Goal: Task Accomplishment & Management: Complete application form

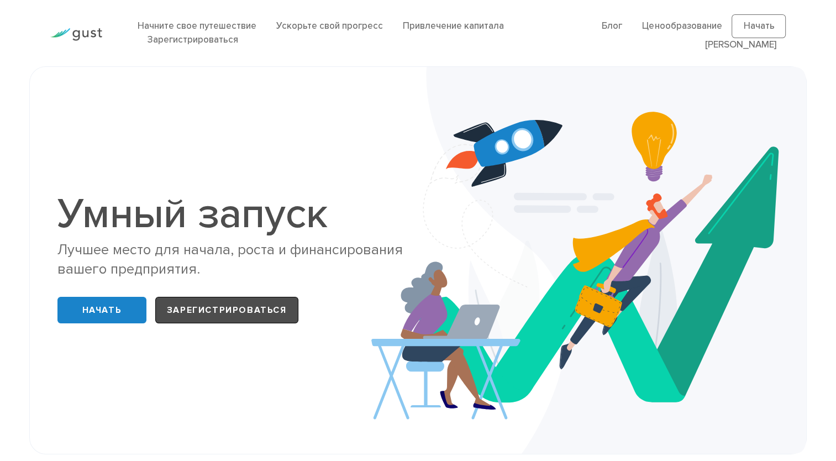
click at [237, 313] on link "Зарегистрироваться" at bounding box center [226, 310] width 143 height 27
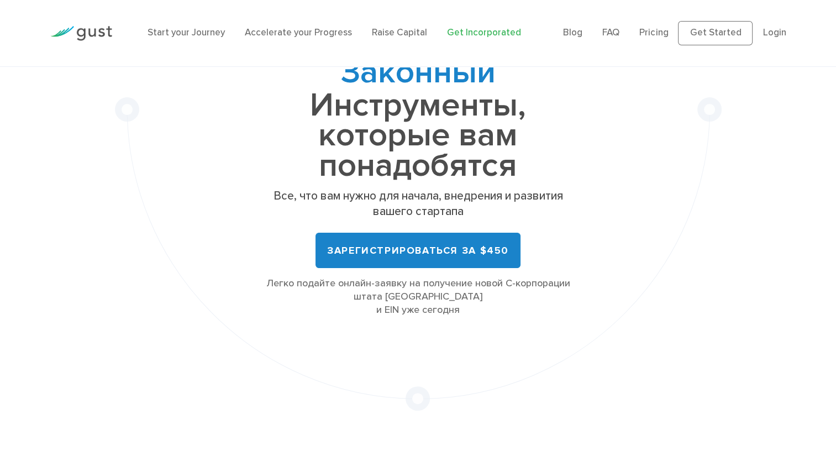
scroll to position [159, 0]
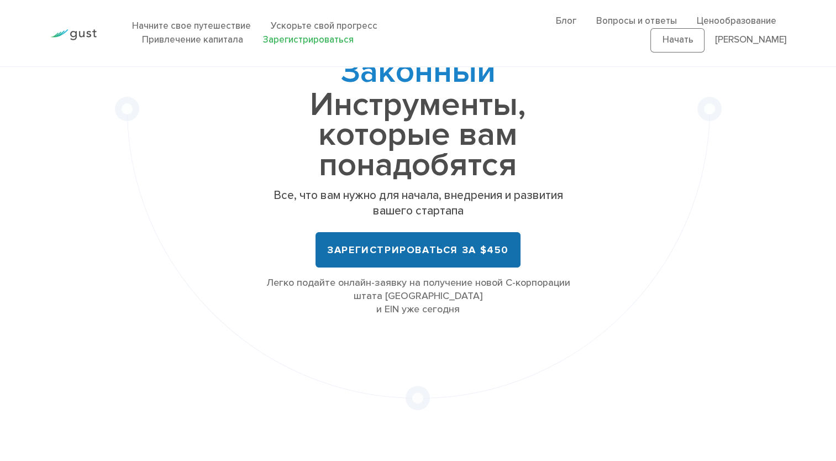
click at [416, 255] on link "Зарегистрироваться за $450" at bounding box center [418, 249] width 205 height 35
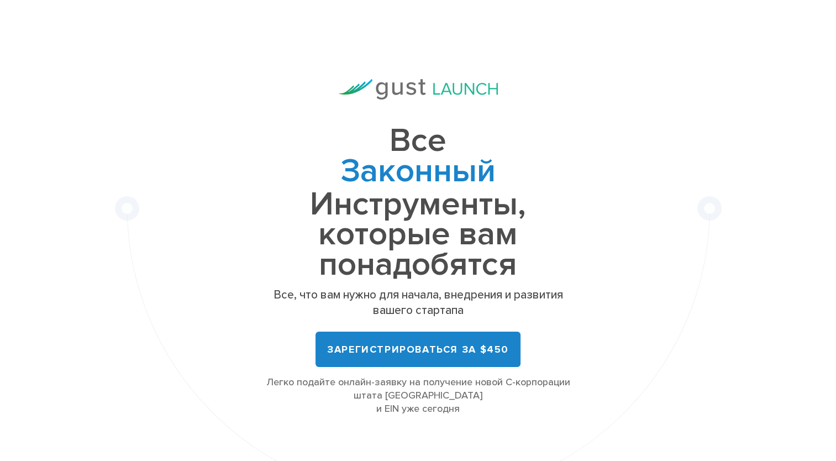
scroll to position [0, 0]
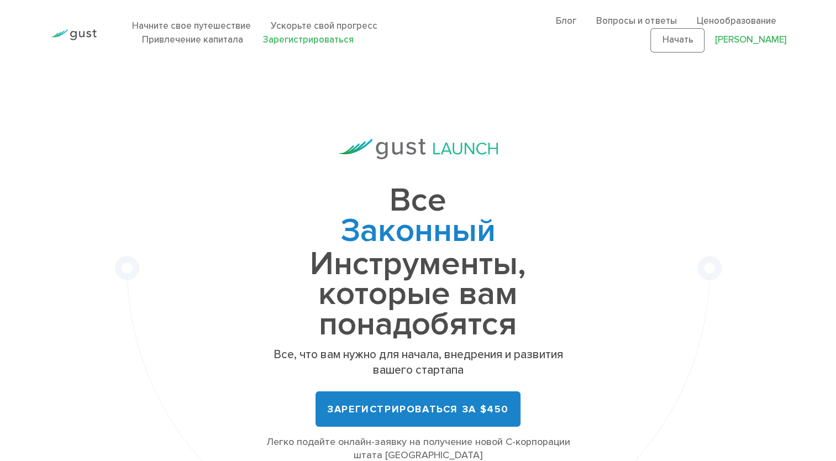
click at [777, 39] on link "[PERSON_NAME]" at bounding box center [750, 39] width 71 height 11
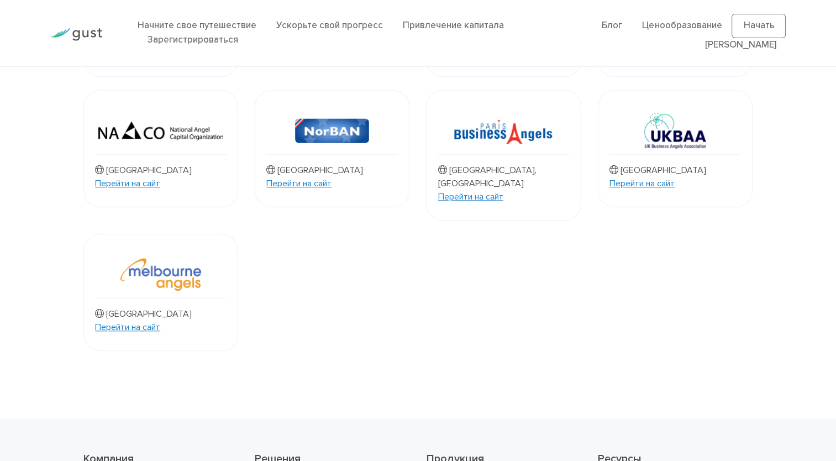
scroll to position [1193, 0]
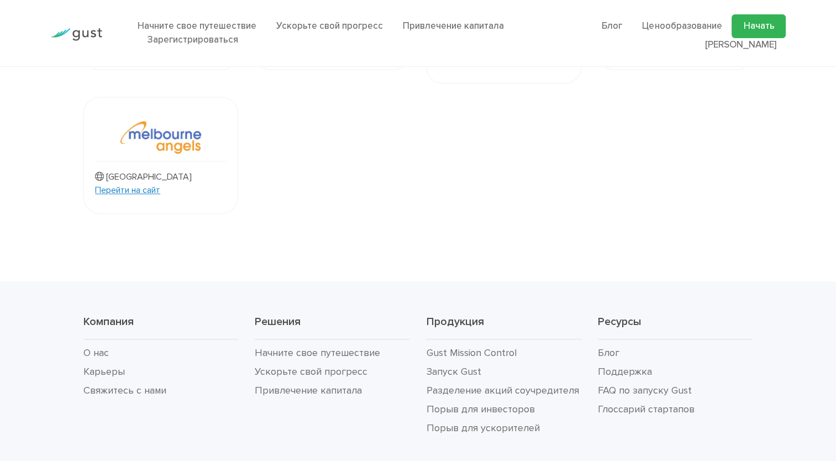
click at [769, 22] on link "Начать" at bounding box center [759, 26] width 54 height 24
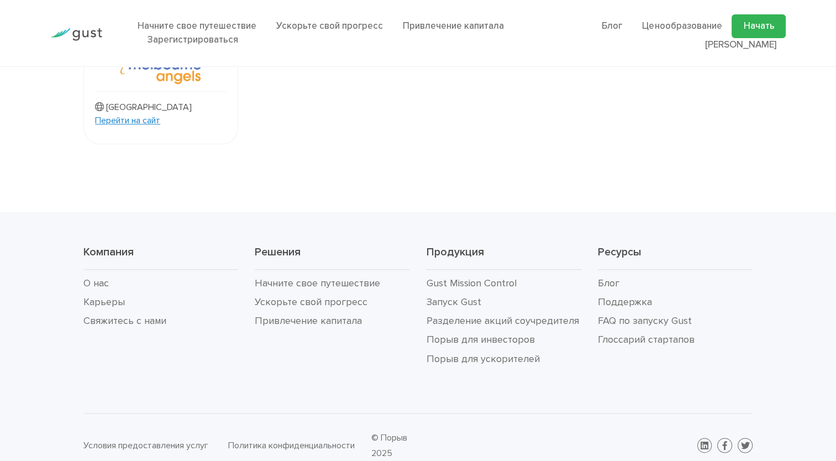
scroll to position [1143, 0]
